Goal: Task Accomplishment & Management: Use online tool/utility

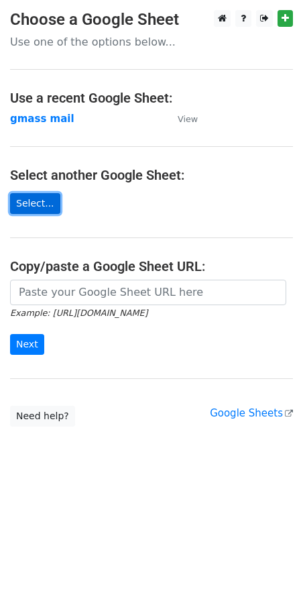
click at [30, 197] on link "Select..." at bounding box center [35, 203] width 50 height 21
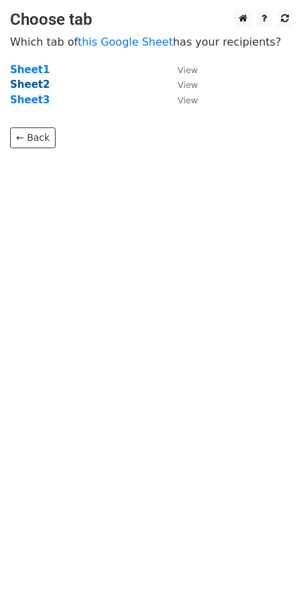
click at [30, 82] on strong "Sheet2" at bounding box center [30, 85] width 40 height 12
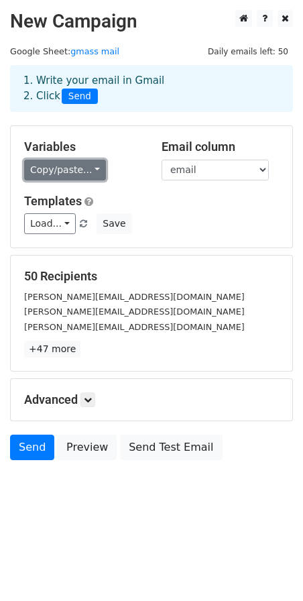
click at [89, 166] on link "Copy/paste..." at bounding box center [65, 170] width 82 height 21
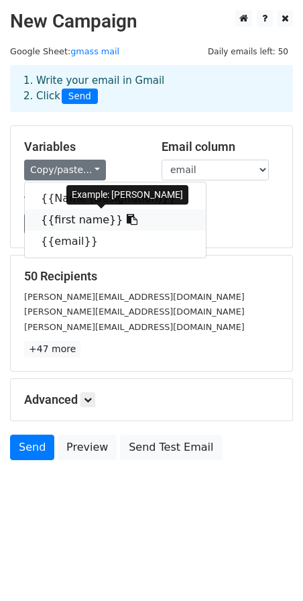
click at [127, 219] on icon at bounding box center [132, 219] width 11 height 11
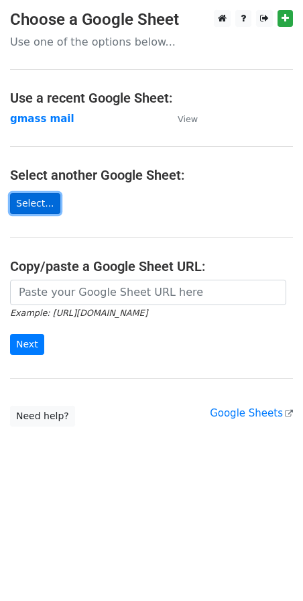
click at [30, 203] on link "Select..." at bounding box center [35, 203] width 50 height 21
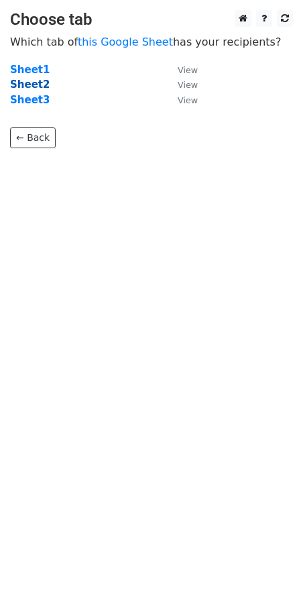
click at [31, 87] on strong "Sheet2" at bounding box center [30, 85] width 40 height 12
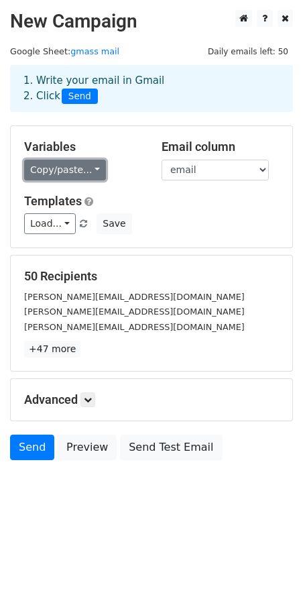
click at [87, 168] on link "Copy/paste..." at bounding box center [65, 170] width 82 height 21
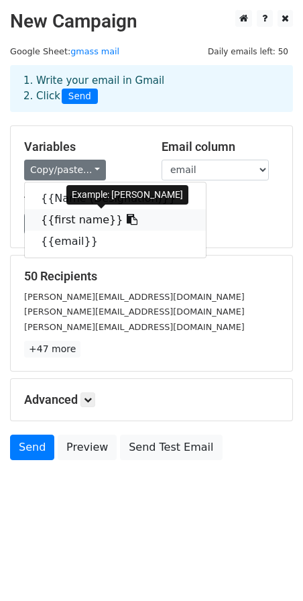
click at [82, 217] on link "{{first name}}" at bounding box center [115, 219] width 181 height 21
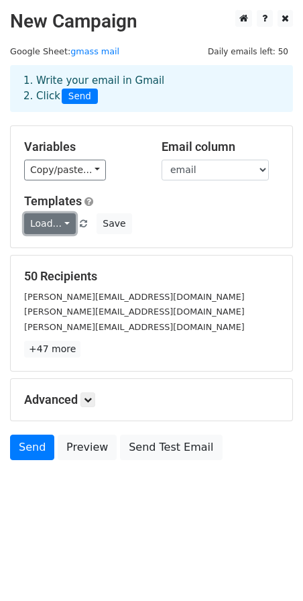
click at [62, 222] on link "Load..." at bounding box center [50, 223] width 52 height 21
click at [199, 211] on div "Templates Load... No templates saved Save" at bounding box center [151, 214] width 275 height 41
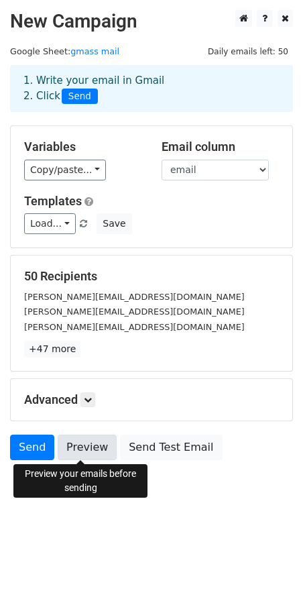
click at [78, 443] on link "Preview" at bounding box center [87, 448] width 59 height 26
click at [76, 446] on link "Preview" at bounding box center [87, 448] width 59 height 26
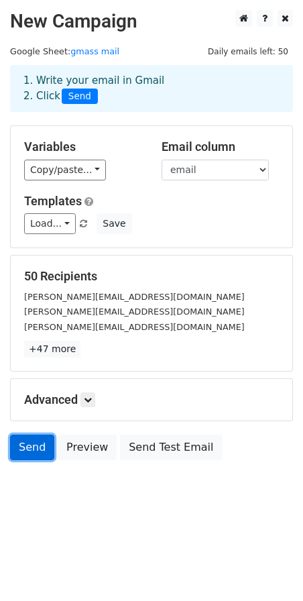
click at [34, 448] on link "Send" at bounding box center [32, 448] width 44 height 26
click at [32, 448] on link "Send" at bounding box center [32, 448] width 44 height 26
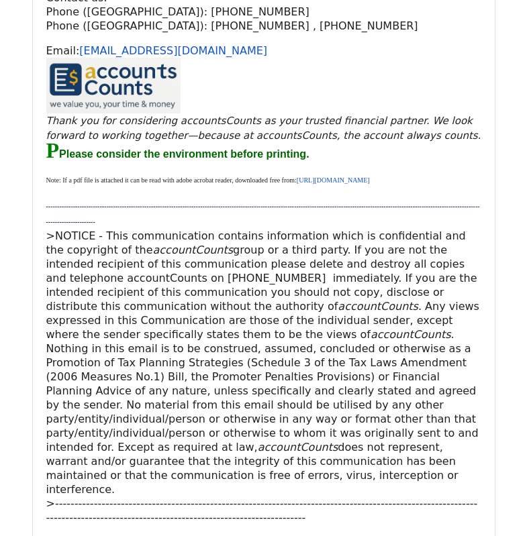
scroll to position [738, 0]
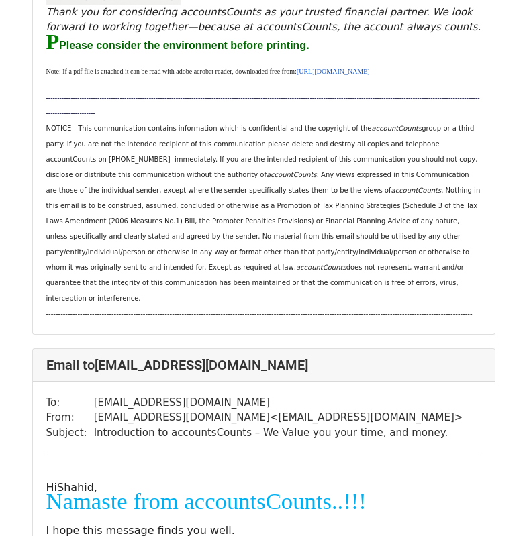
scroll to position [3221, 0]
